Goal: Information Seeking & Learning: Learn about a topic

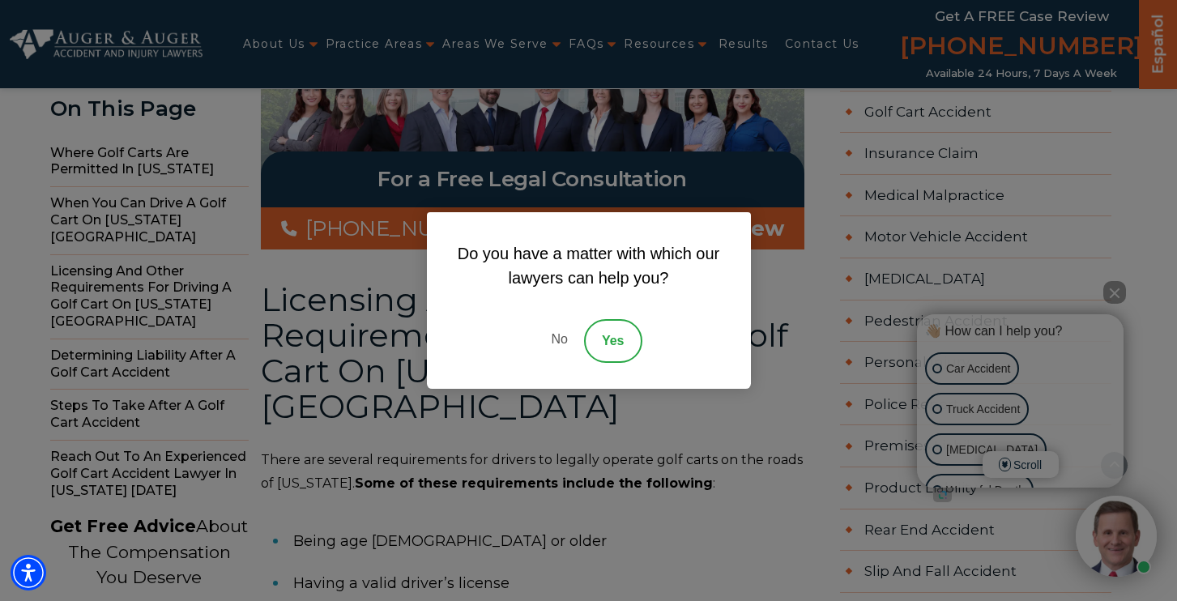
scroll to position [1134, 0]
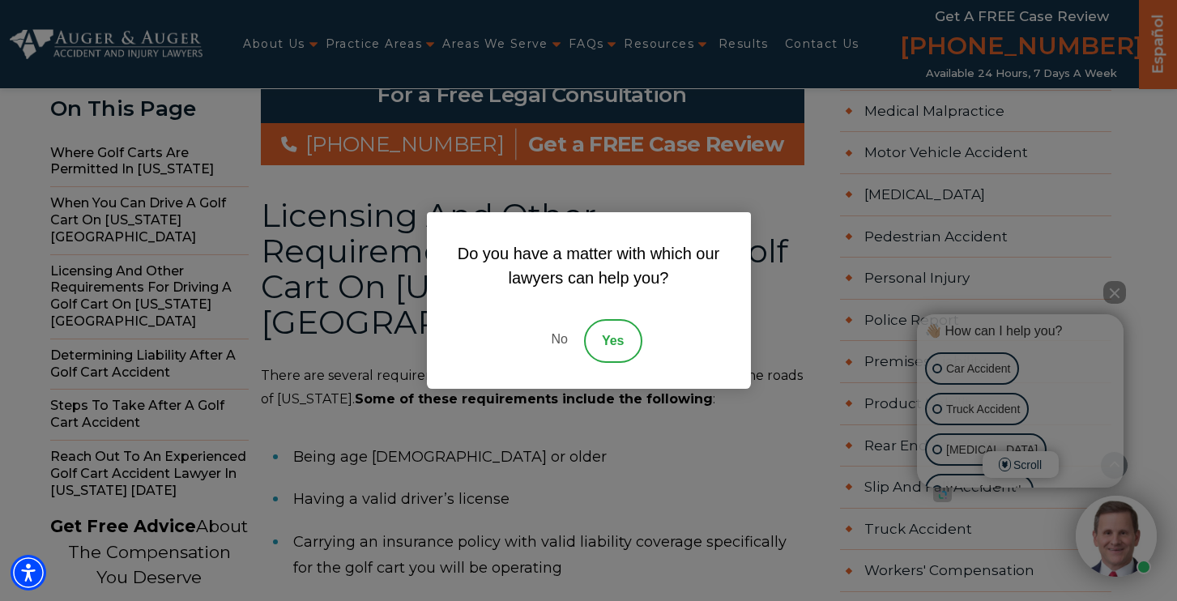
click at [682, 309] on div "Do you have a matter with which our lawyers can help you? No Yes" at bounding box center [589, 300] width 324 height 177
click at [564, 338] on link "No" at bounding box center [558, 341] width 49 height 44
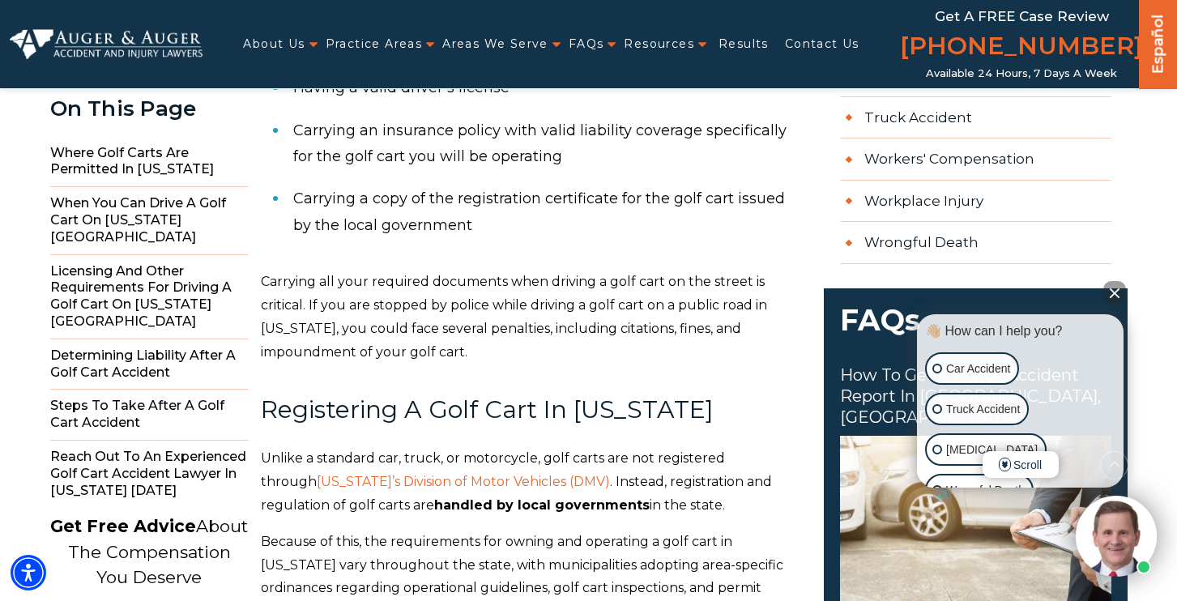
scroll to position [1377, 0]
